Goal: Navigation & Orientation: Find specific page/section

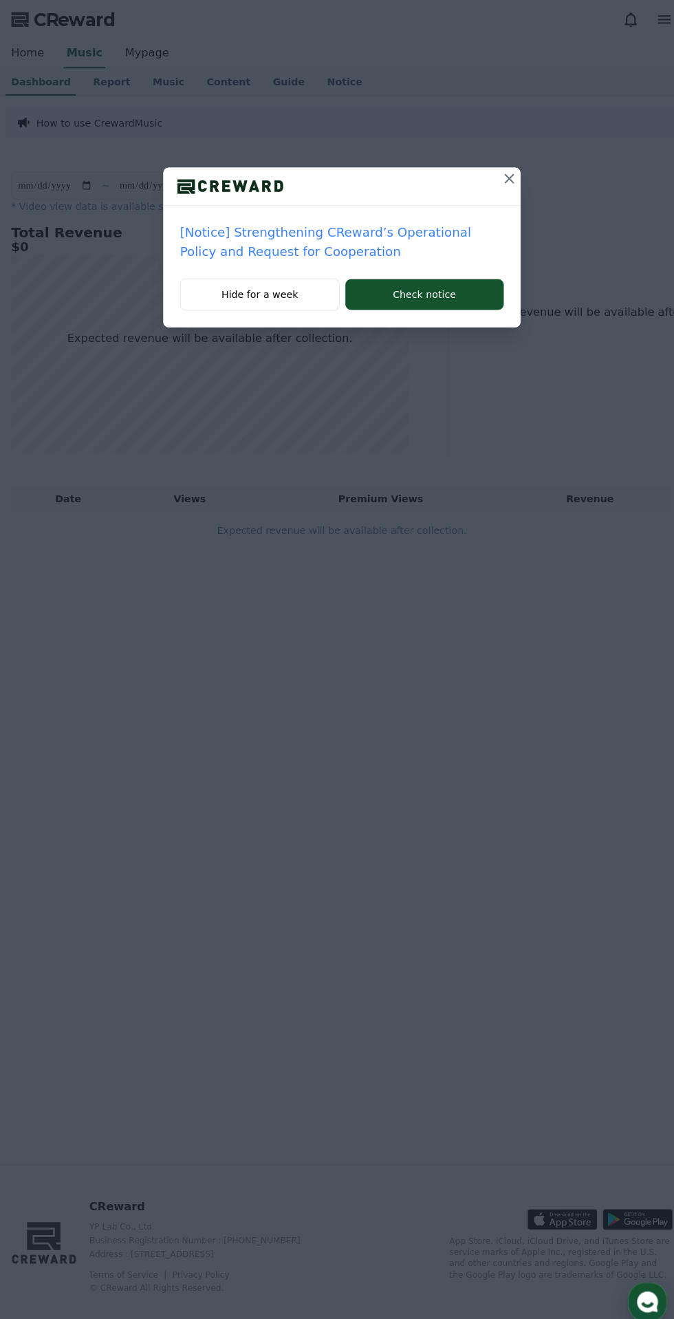
click at [511, 176] on icon at bounding box center [502, 176] width 17 height 17
click at [506, 172] on icon at bounding box center [502, 176] width 17 height 17
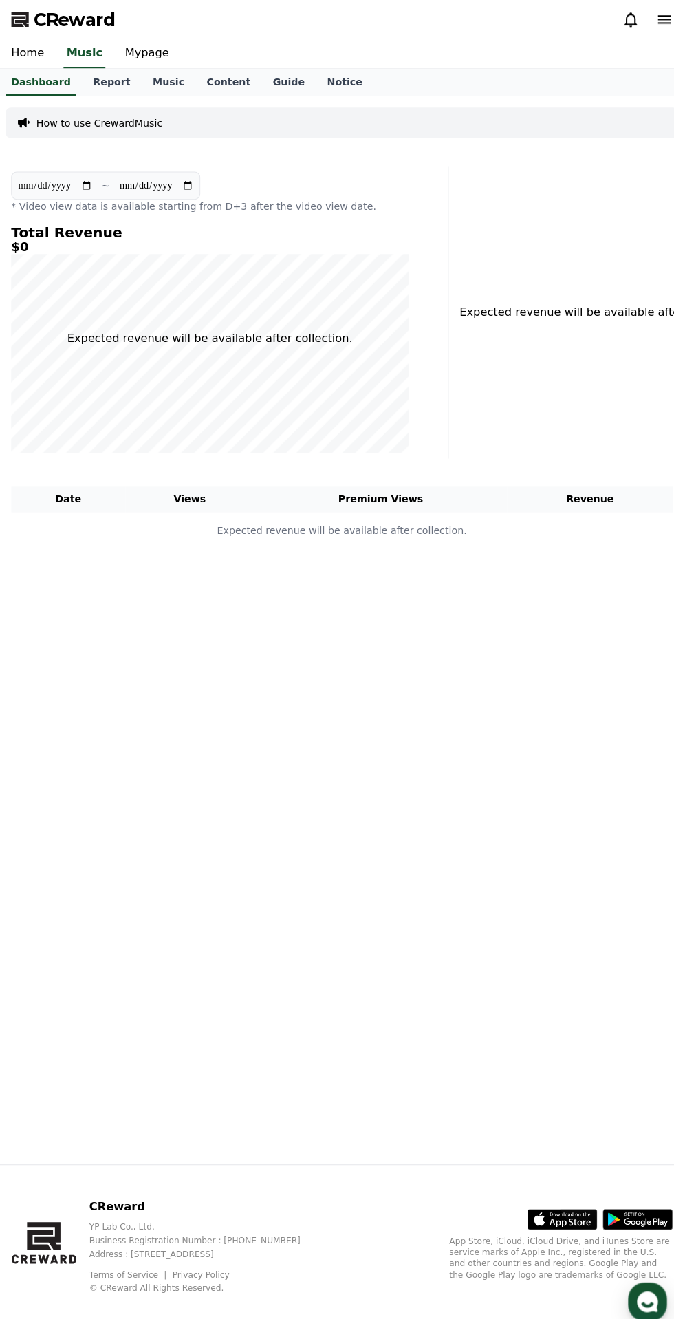
click at [96, 86] on link "Report" at bounding box center [110, 81] width 59 height 26
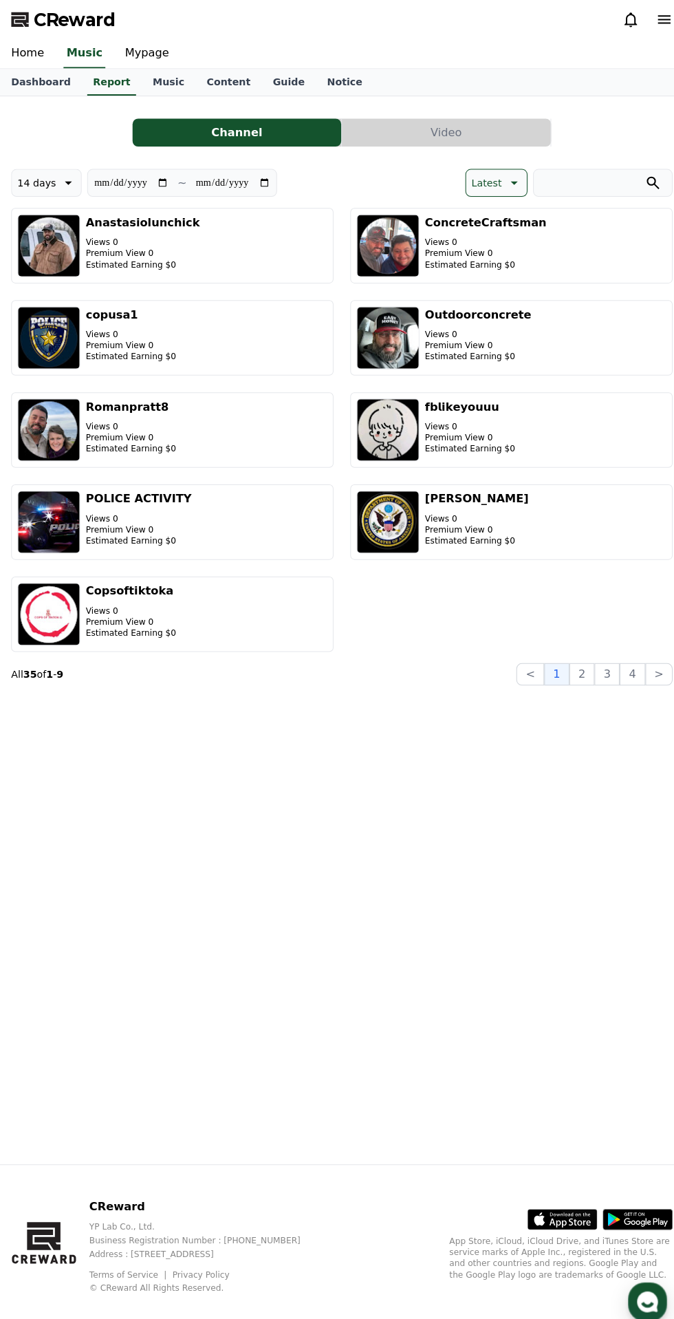
click at [167, 76] on link "Music" at bounding box center [166, 81] width 53 height 26
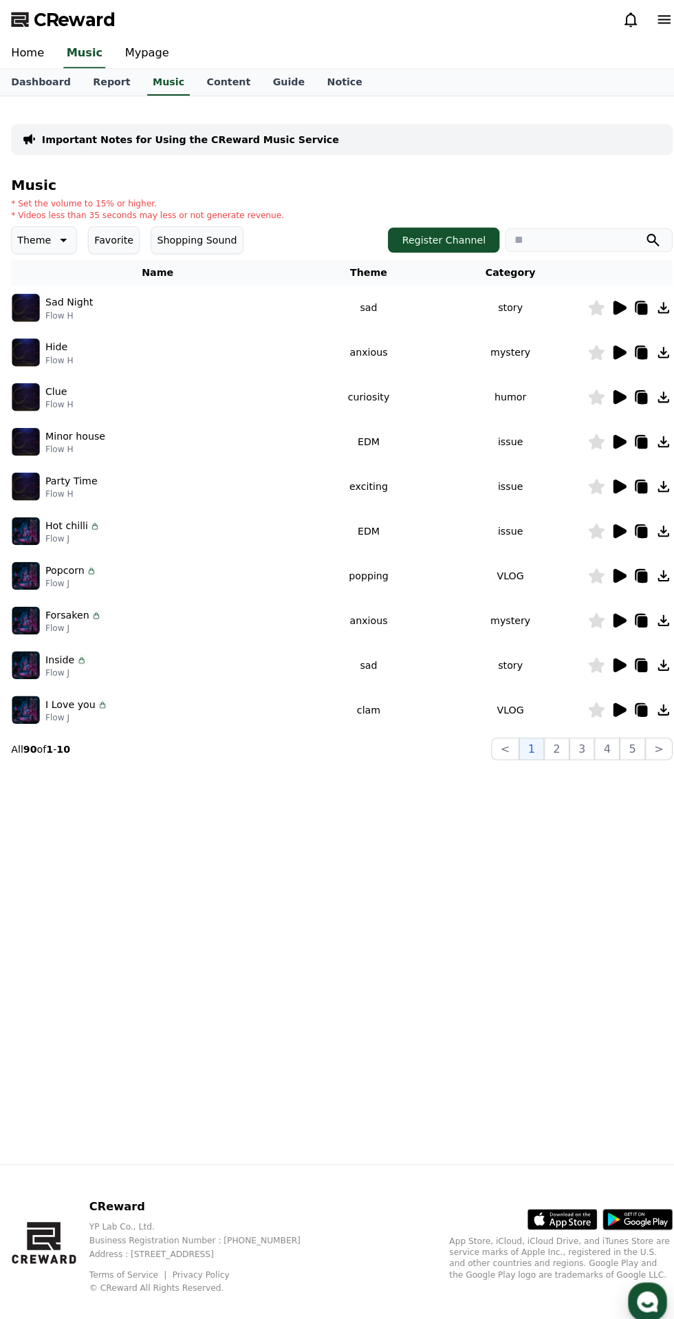
click at [193, 83] on link "Content" at bounding box center [225, 81] width 65 height 26
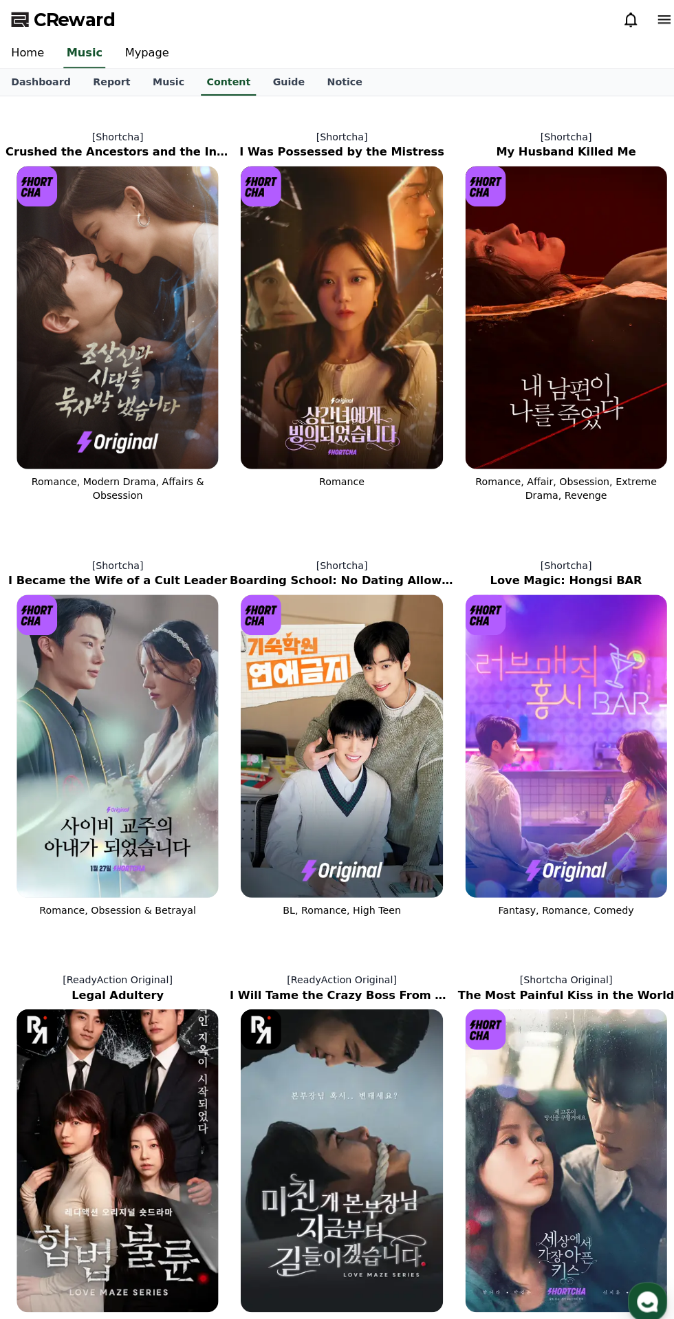
click at [258, 80] on link "Guide" at bounding box center [285, 81] width 54 height 26
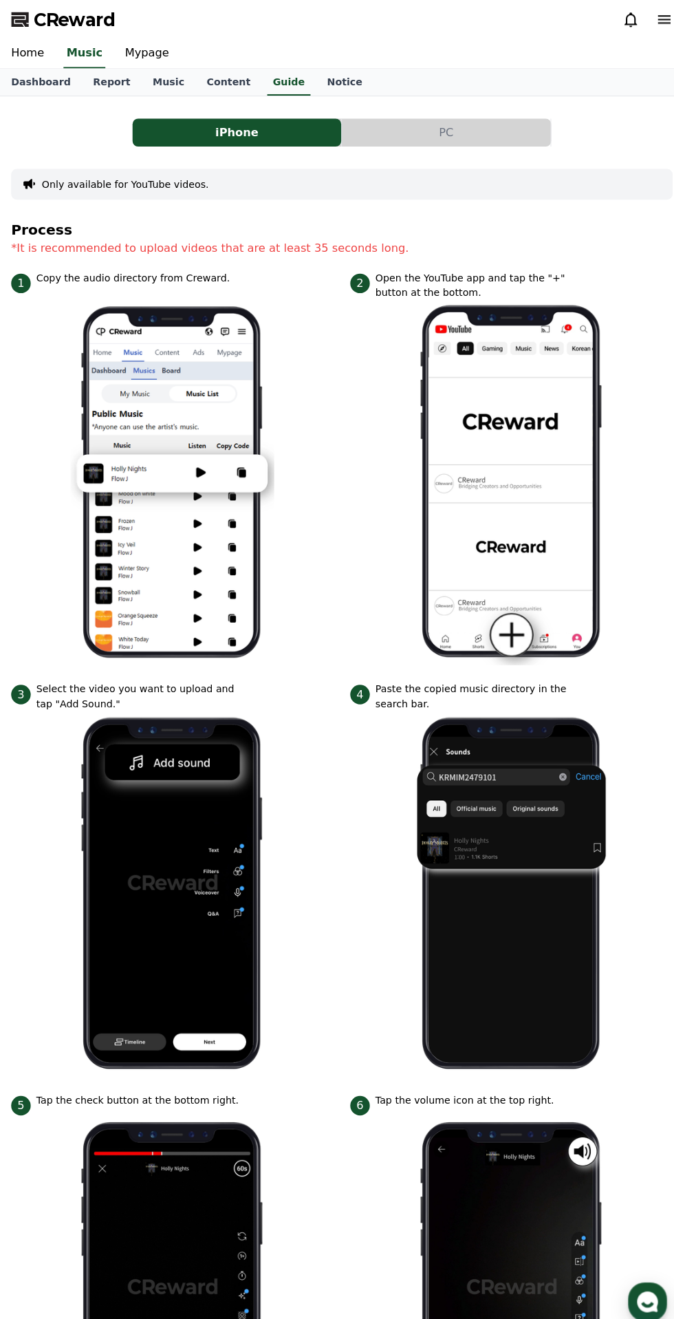
click at [144, 80] on link "Music" at bounding box center [166, 81] width 53 height 26
